Goal: Navigation & Orientation: Go to known website

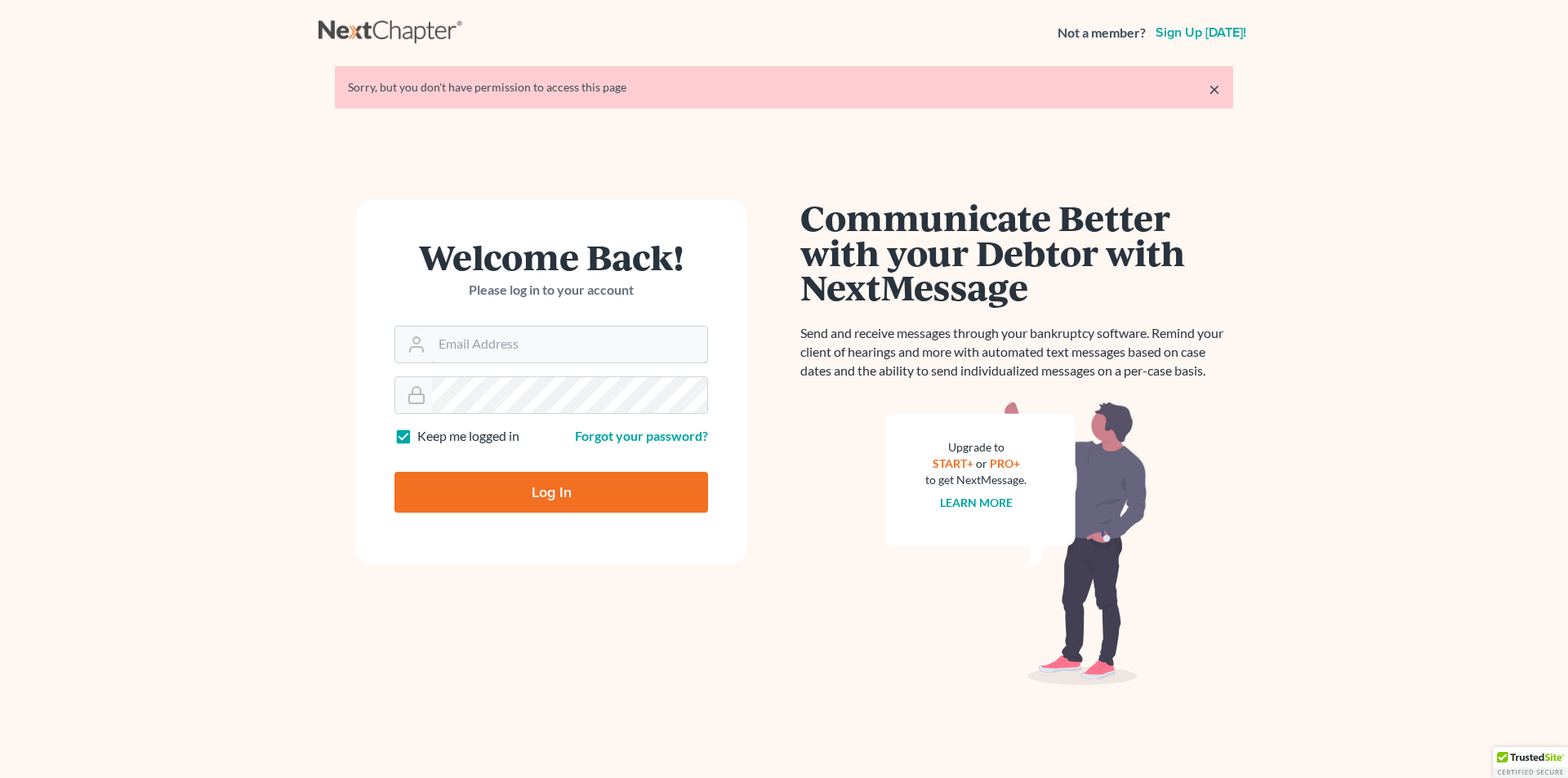
type input "[PERSON_NAME][EMAIL_ADDRESS][DOMAIN_NAME]"
click at [561, 496] on input "Log In" at bounding box center [552, 492] width 314 height 41
type input "Thinking..."
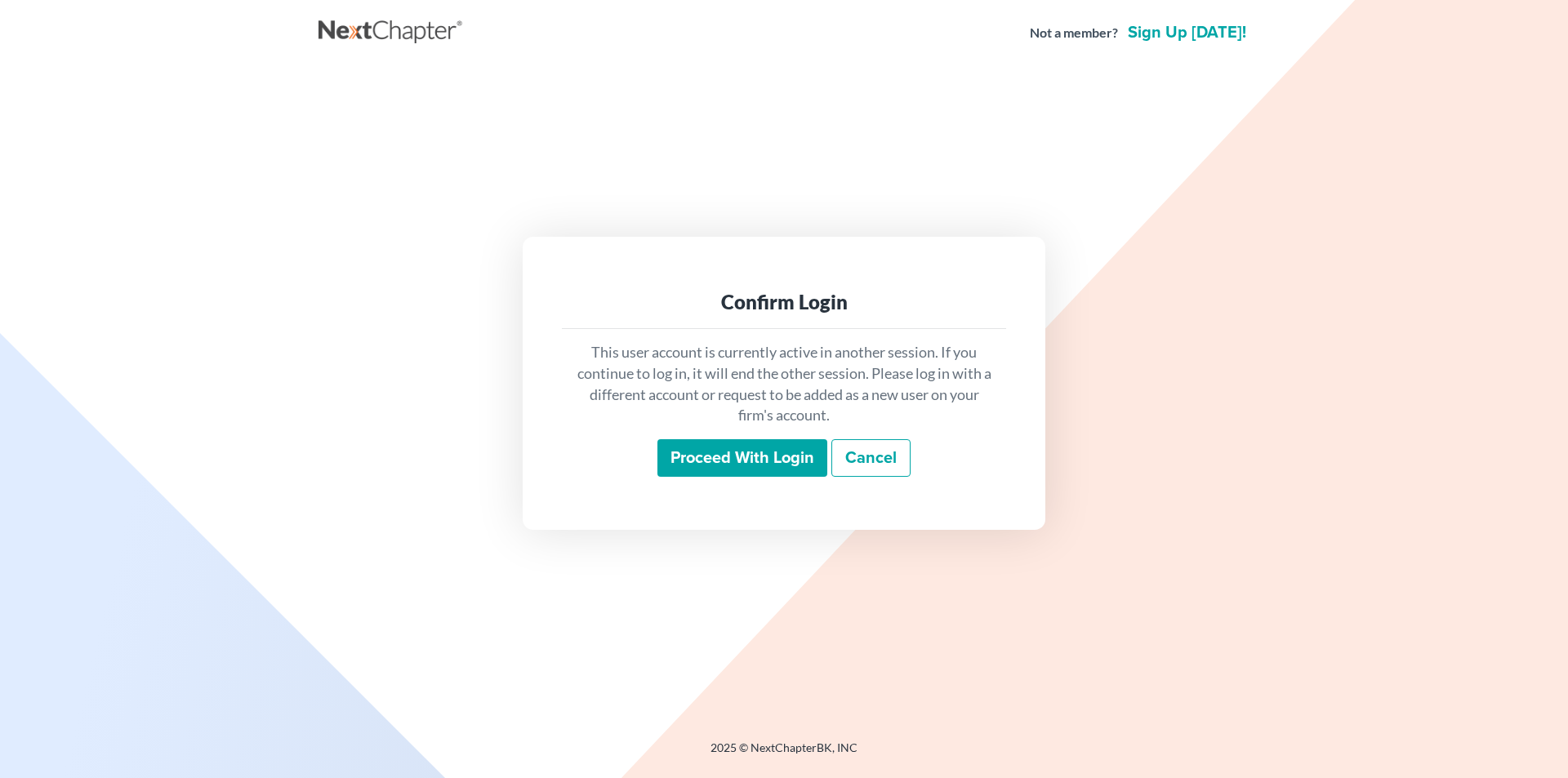
click at [685, 463] on input "Proceed with login" at bounding box center [743, 458] width 170 height 37
